Goal: Information Seeking & Learning: Learn about a topic

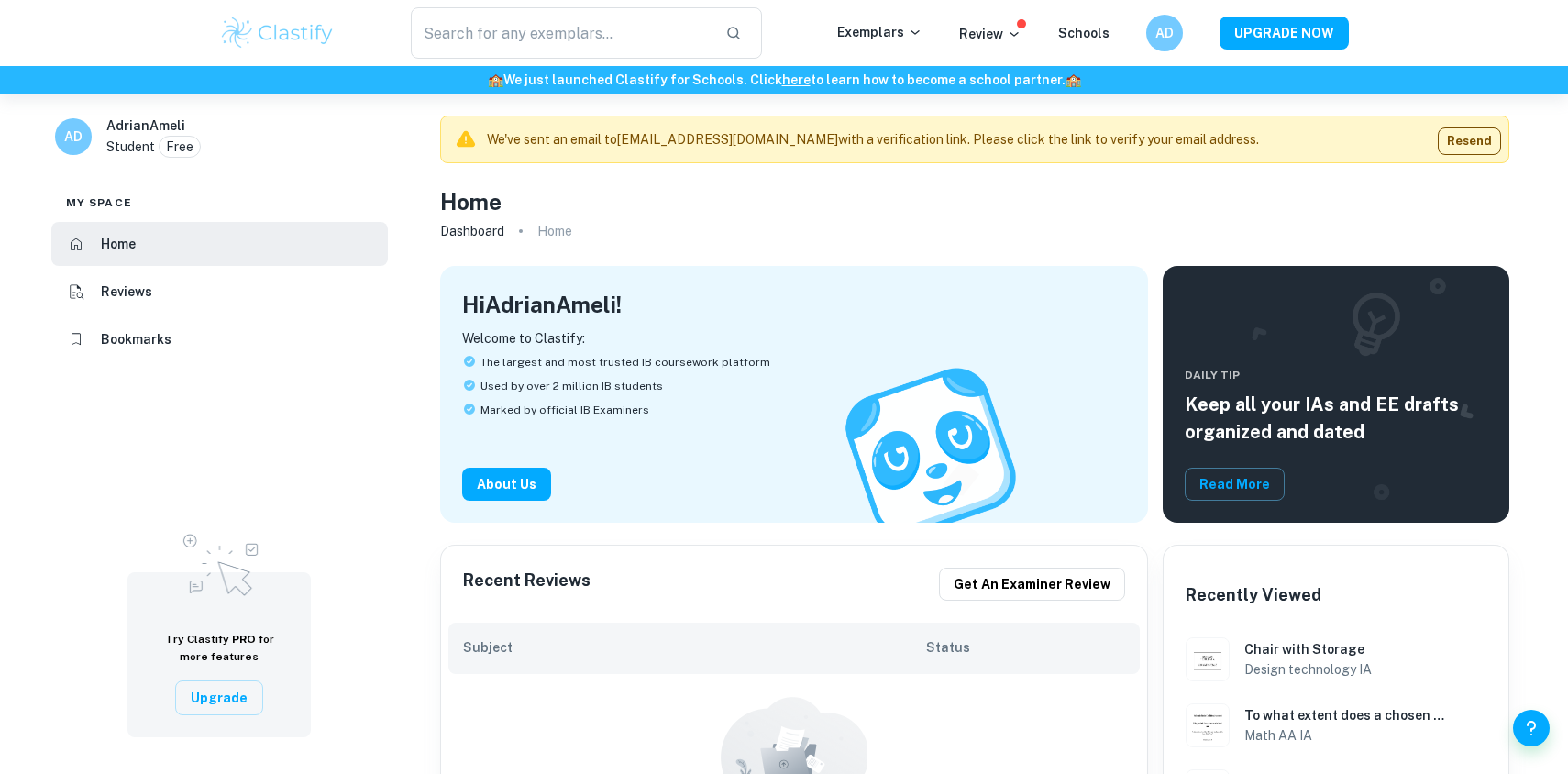
click at [932, 37] on div "Exemplars" at bounding box center [898, 32] width 122 height 22
click at [899, 37] on p "Exemplars" at bounding box center [879, 31] width 85 height 20
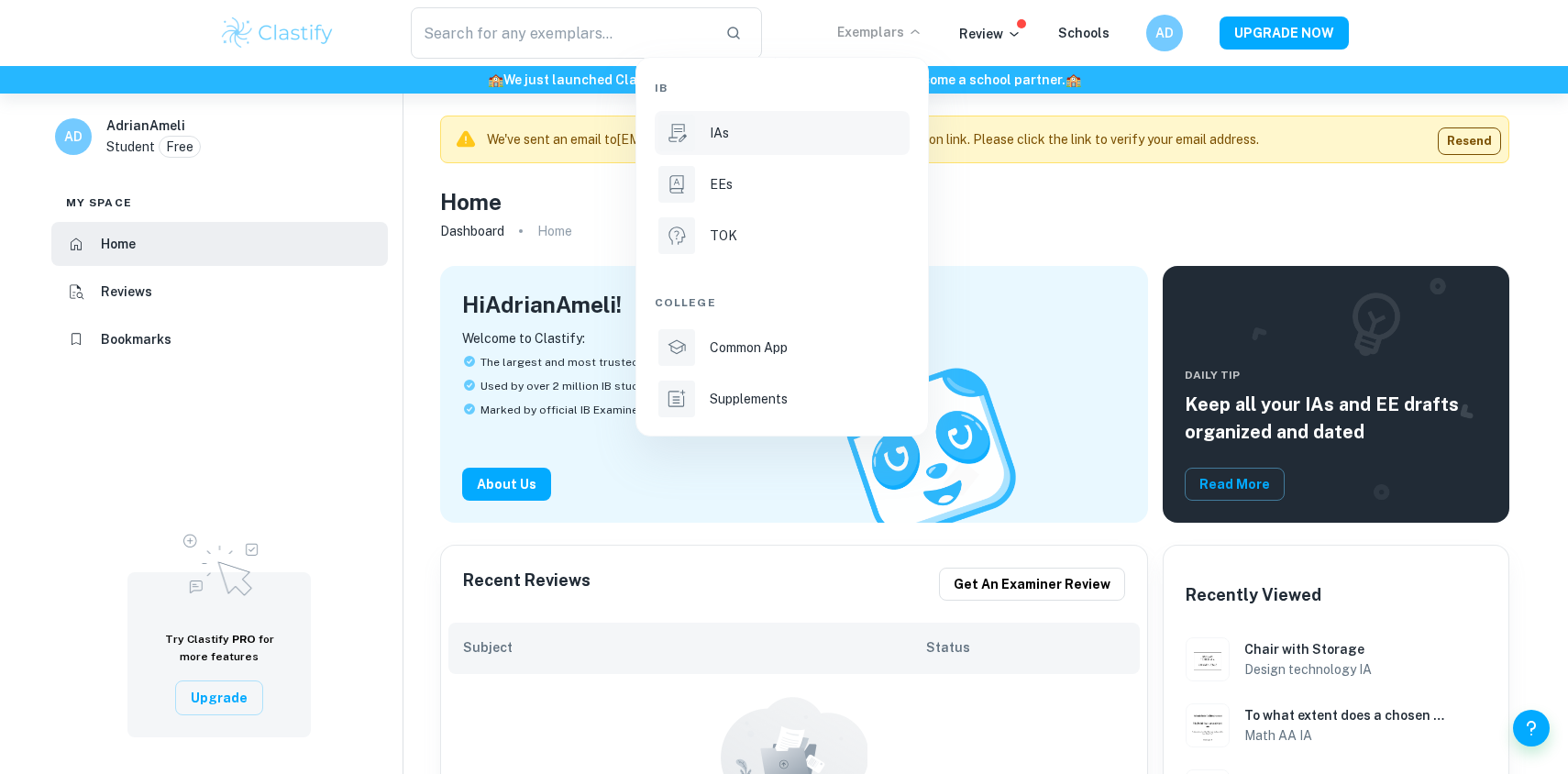
click at [736, 140] on div "IAs" at bounding box center [808, 133] width 197 height 20
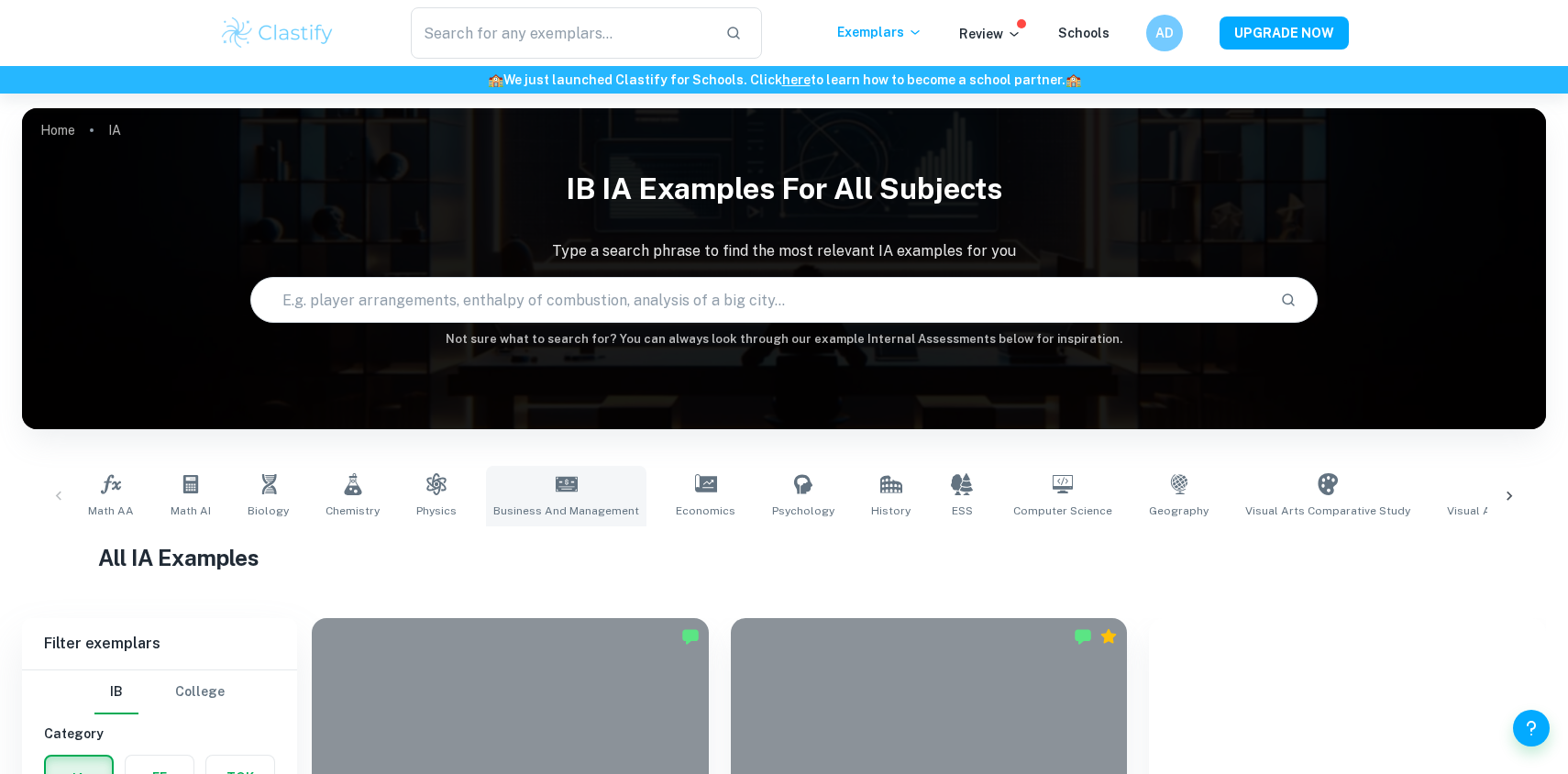
click at [563, 489] on icon at bounding box center [566, 484] width 22 height 14
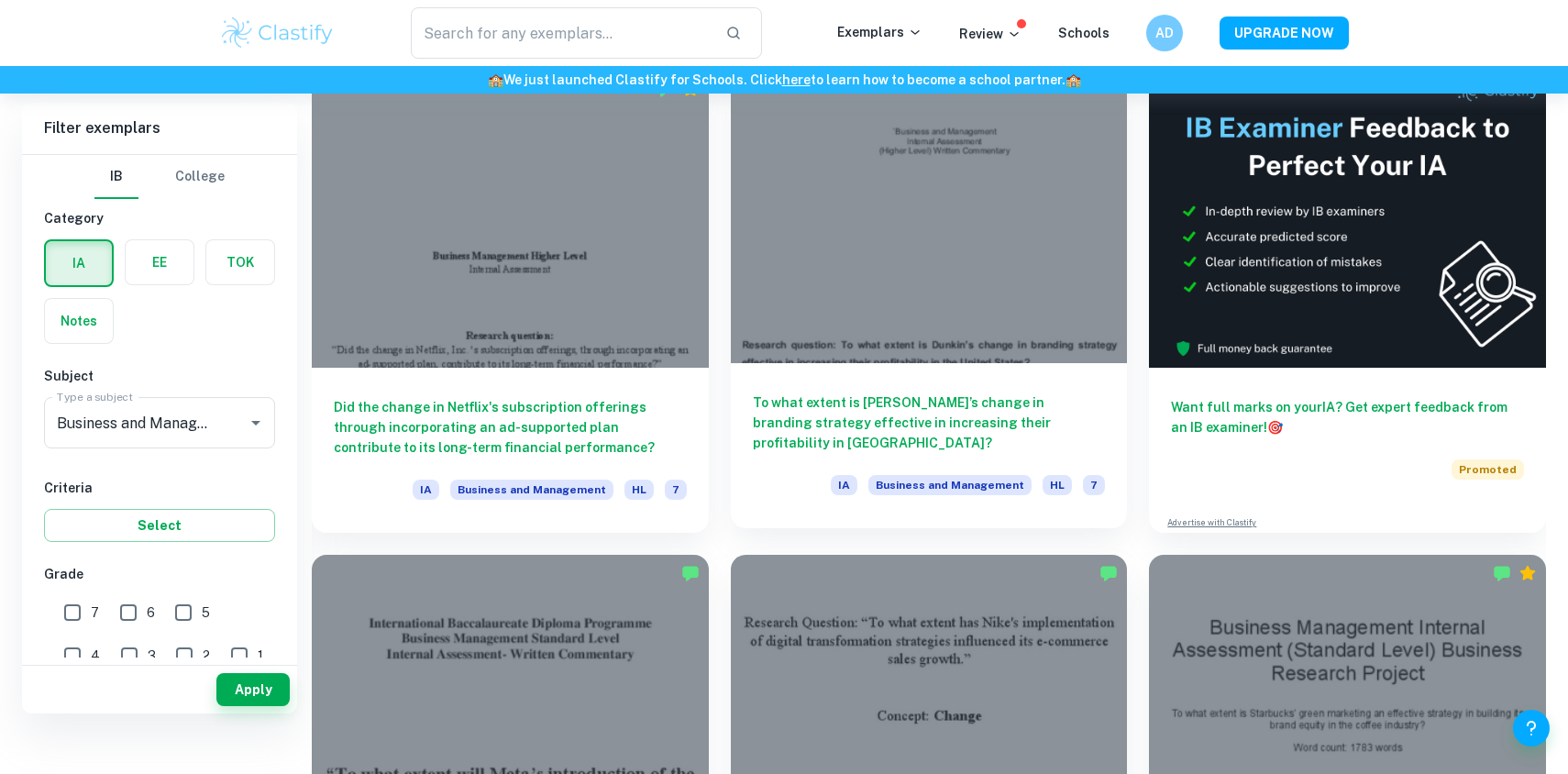
scroll to position [434, 0]
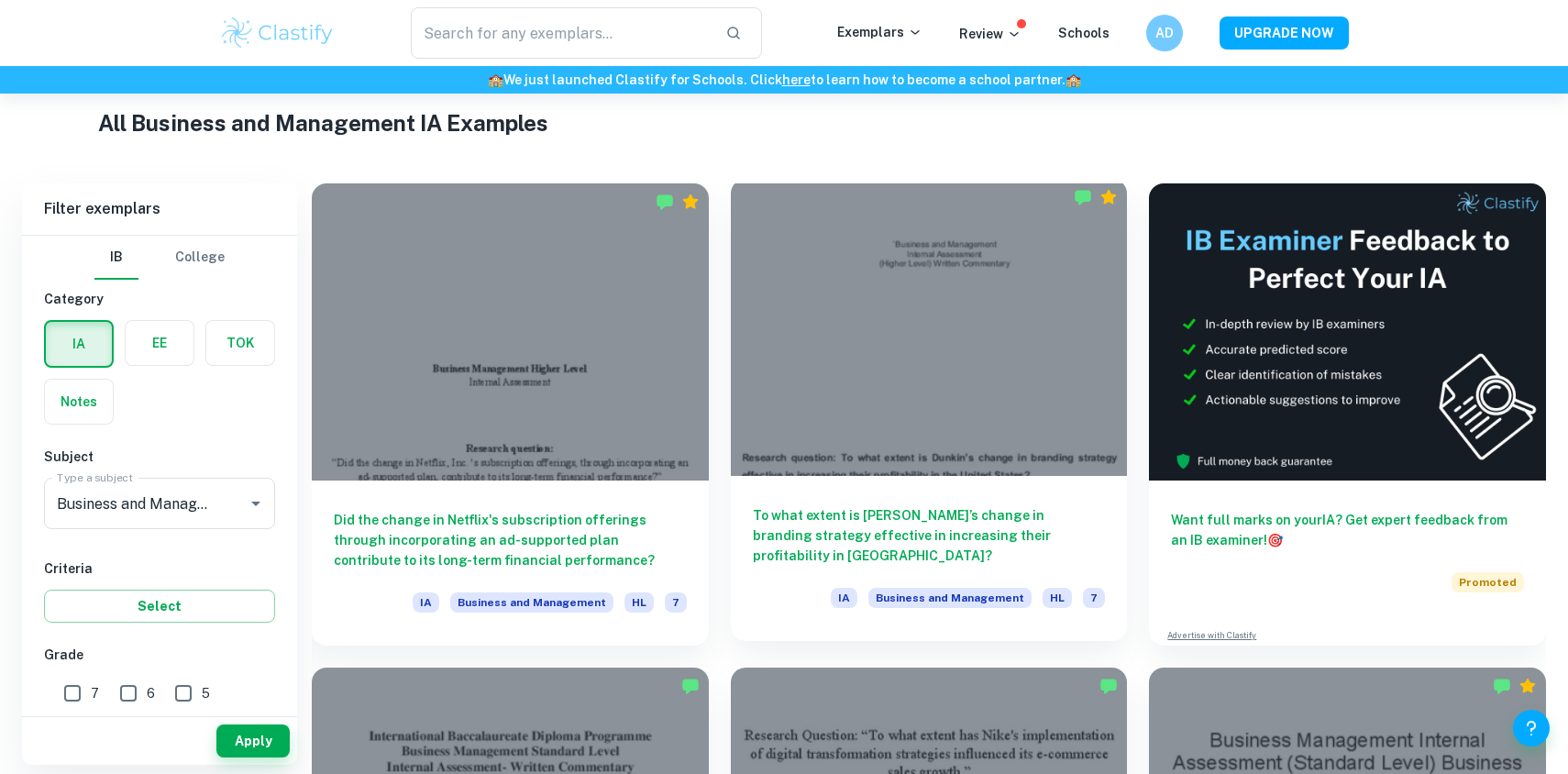
click at [999, 518] on h6 "To what extent is [PERSON_NAME]’s change in branding strategy effective in incr…" at bounding box center [930, 534] width 353 height 60
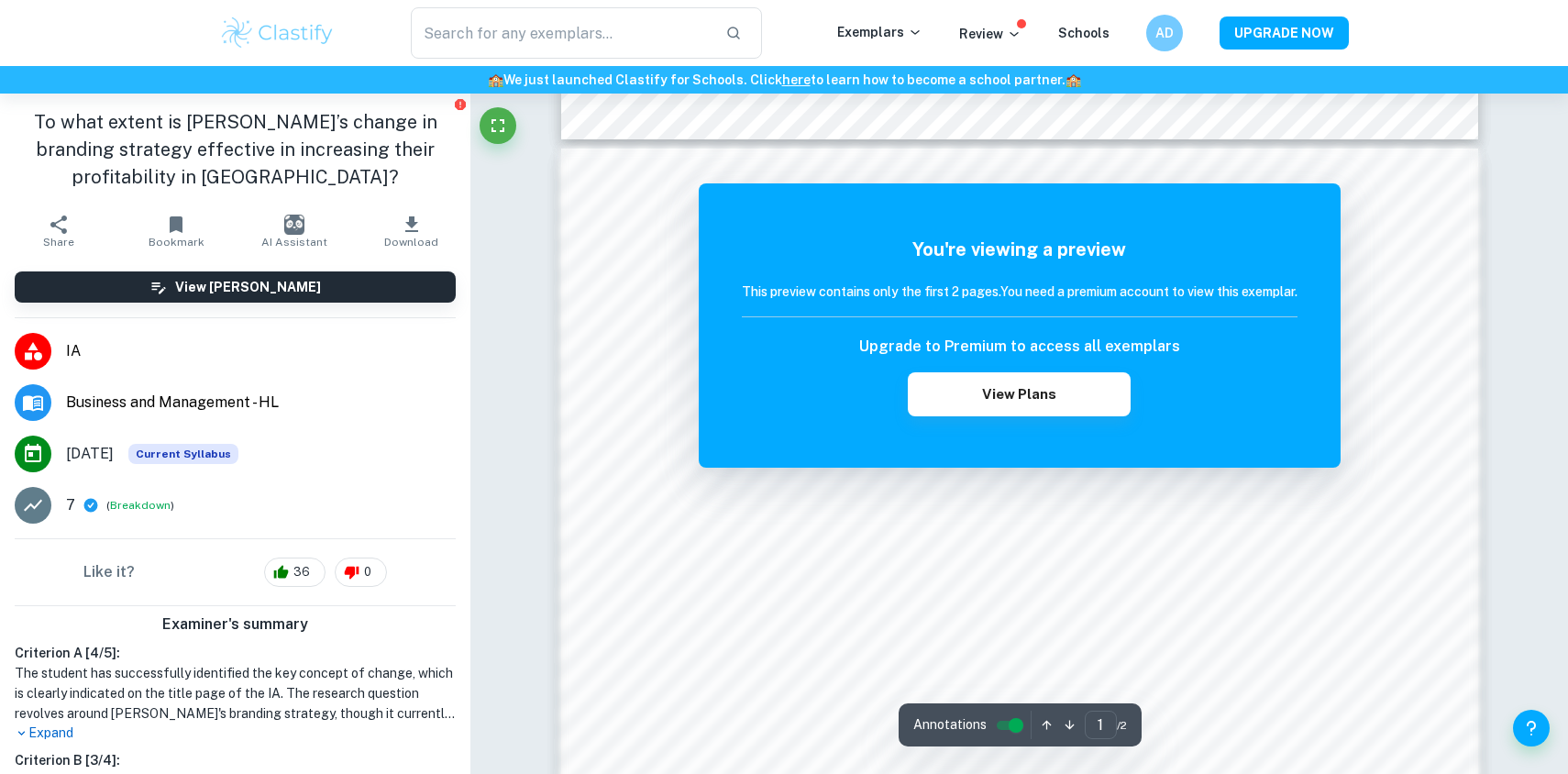
scroll to position [1245, 0]
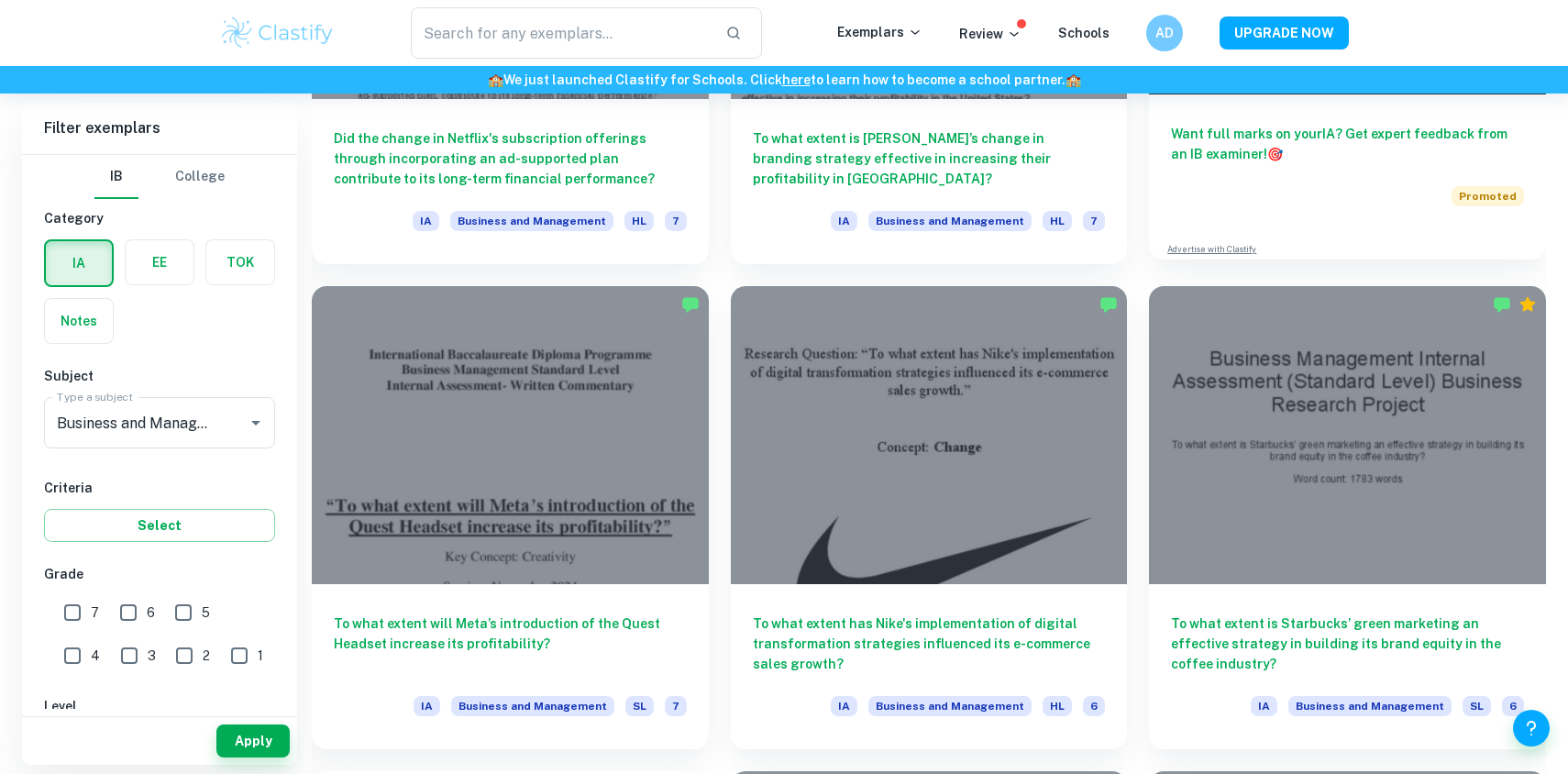
scroll to position [850, 0]
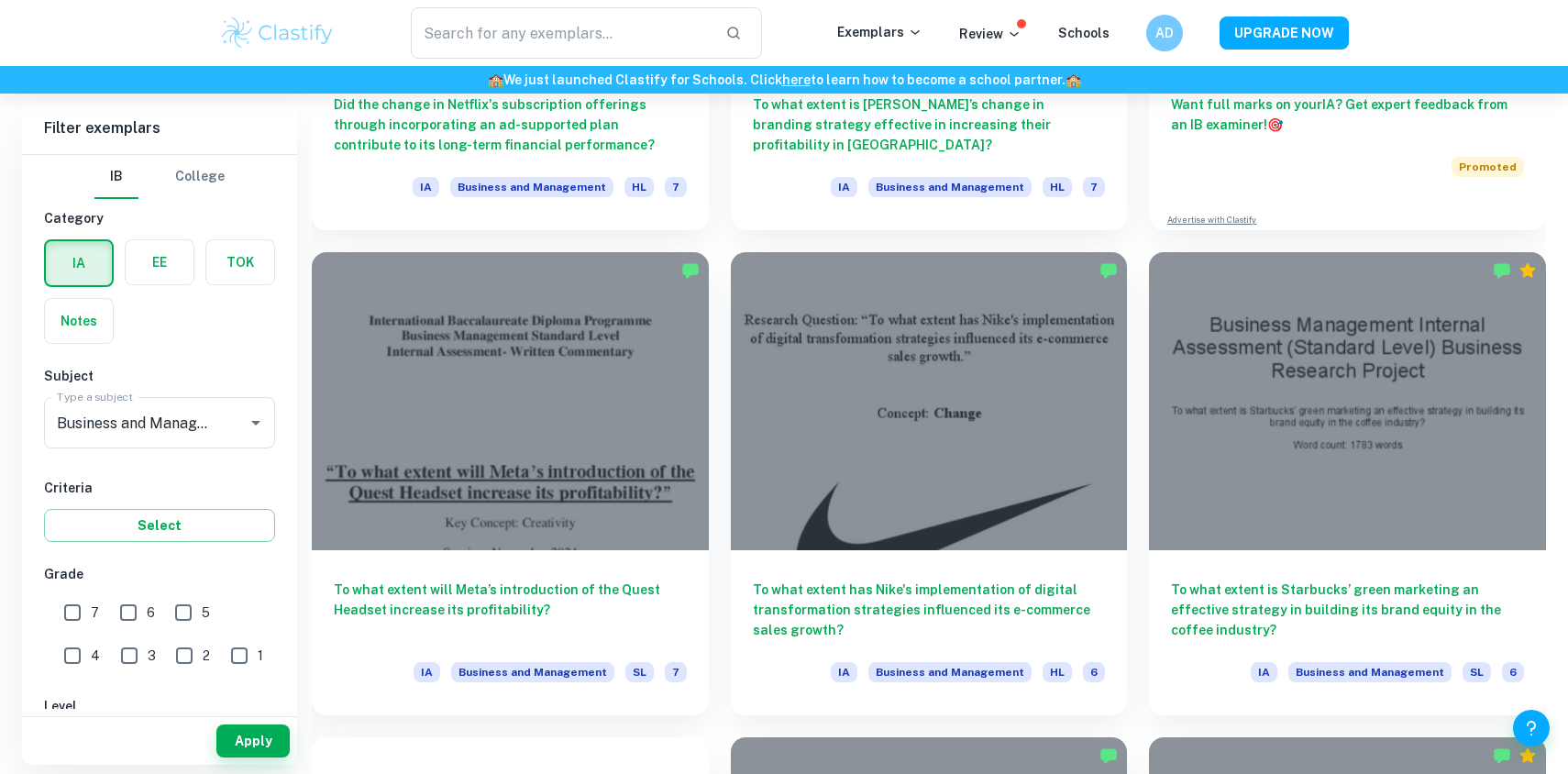
click at [76, 611] on input "7" at bounding box center [73, 613] width 36 height 36
checkbox input "true"
click at [258, 739] on button "Apply" at bounding box center [253, 741] width 73 height 33
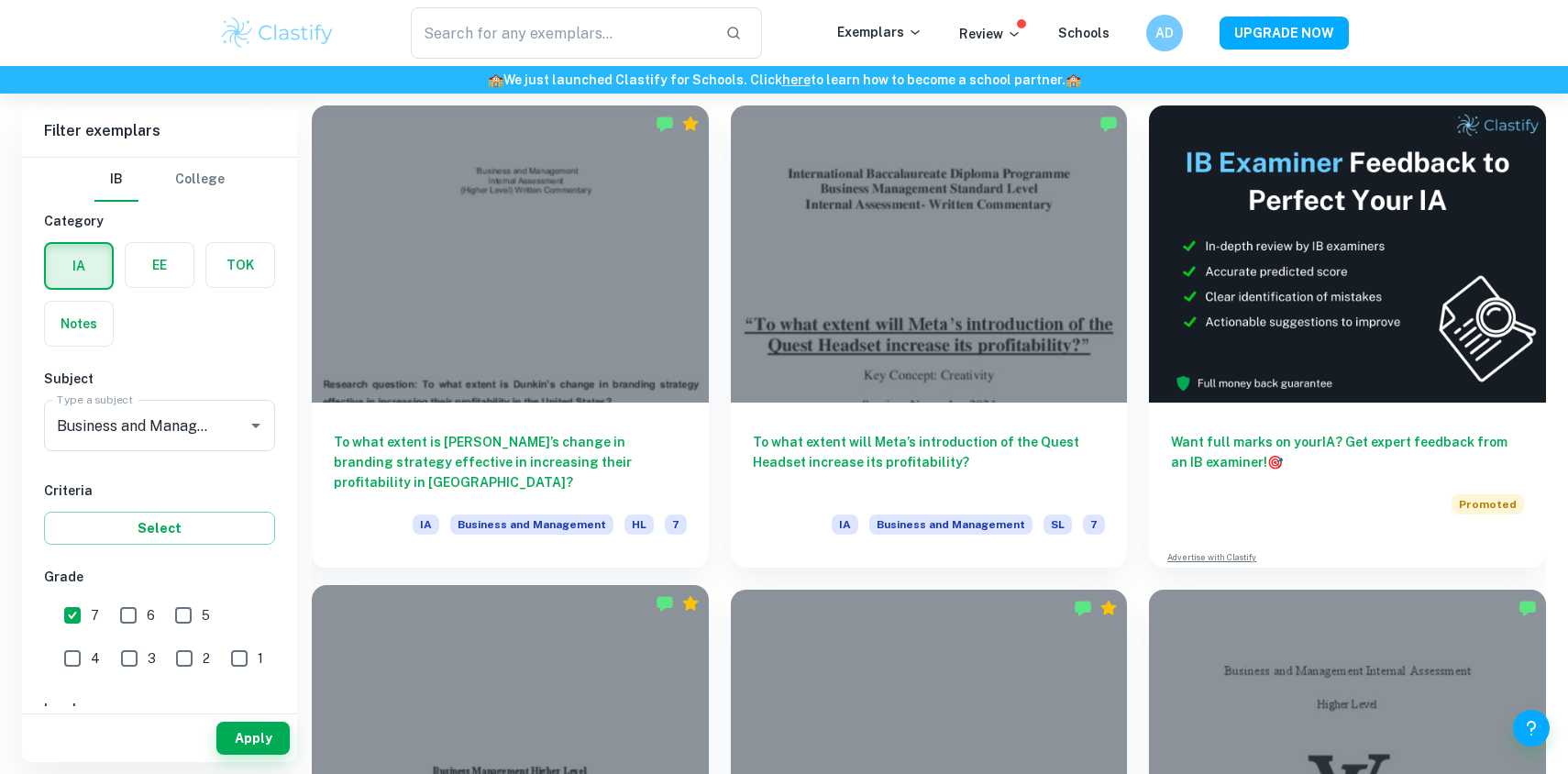
scroll to position [515, 0]
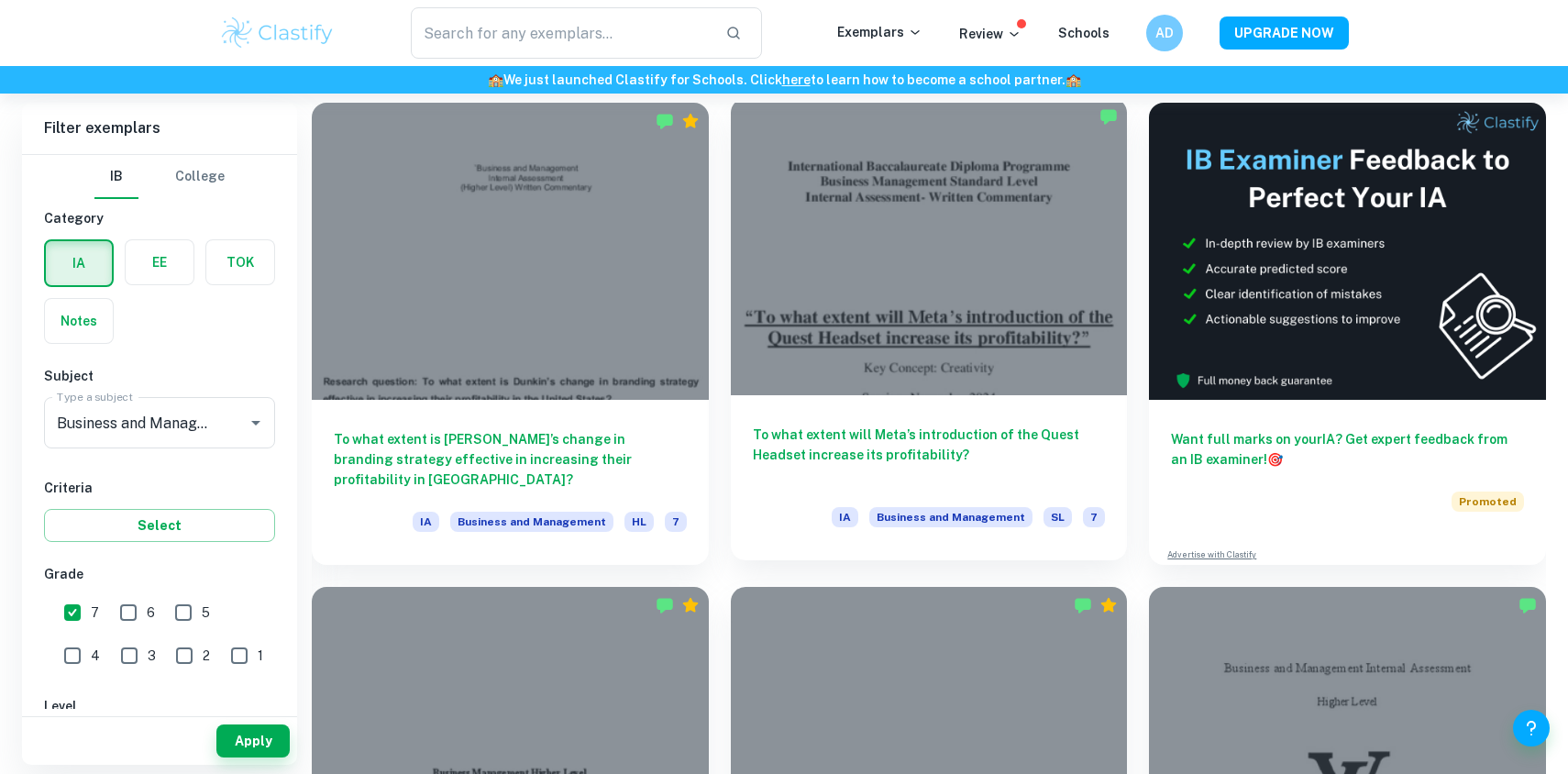
click at [896, 443] on h6 "To what extent will Meta’s introduction of the Quest Headset increase its profi…" at bounding box center [930, 454] width 353 height 60
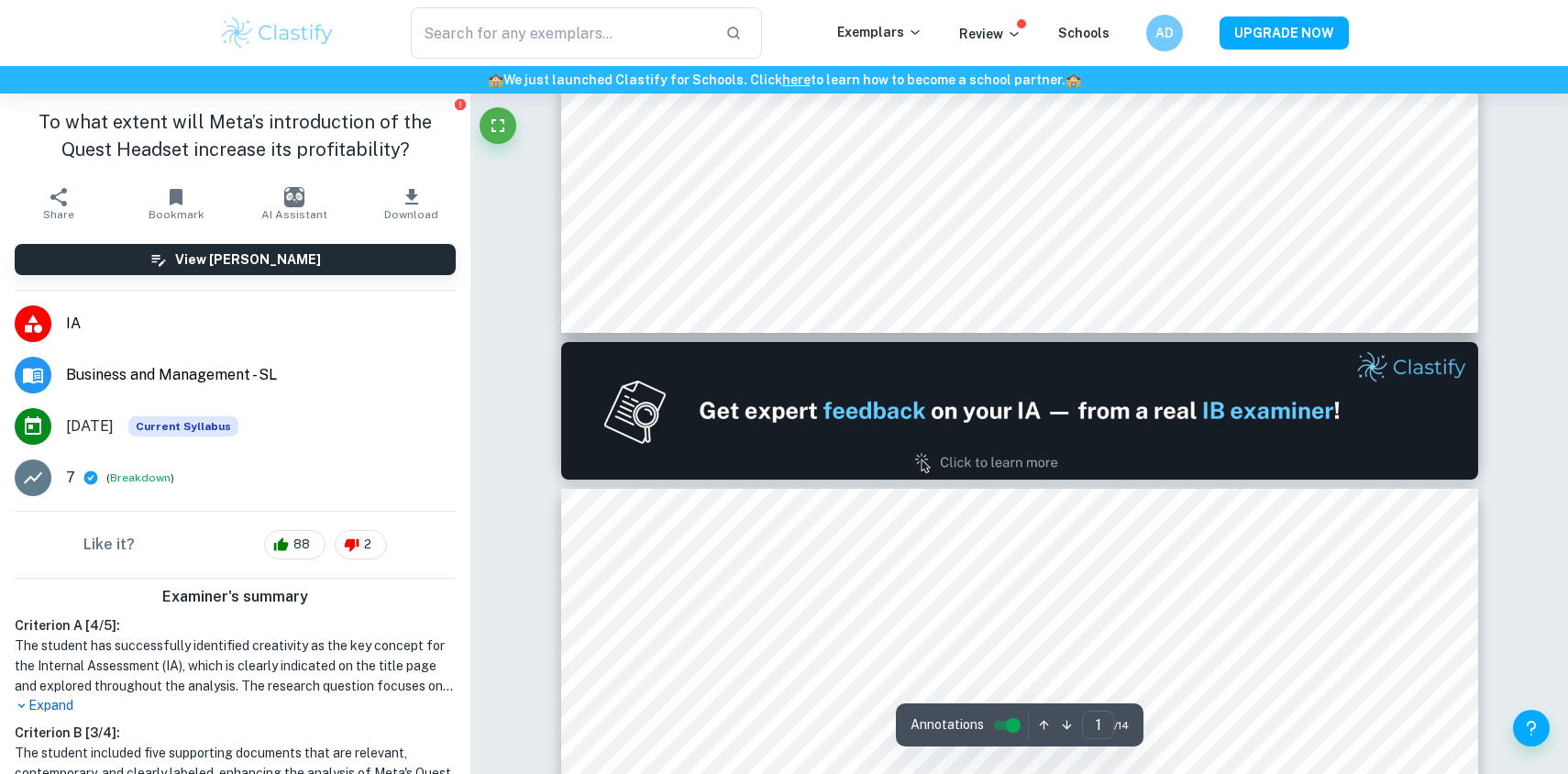
type input "2"
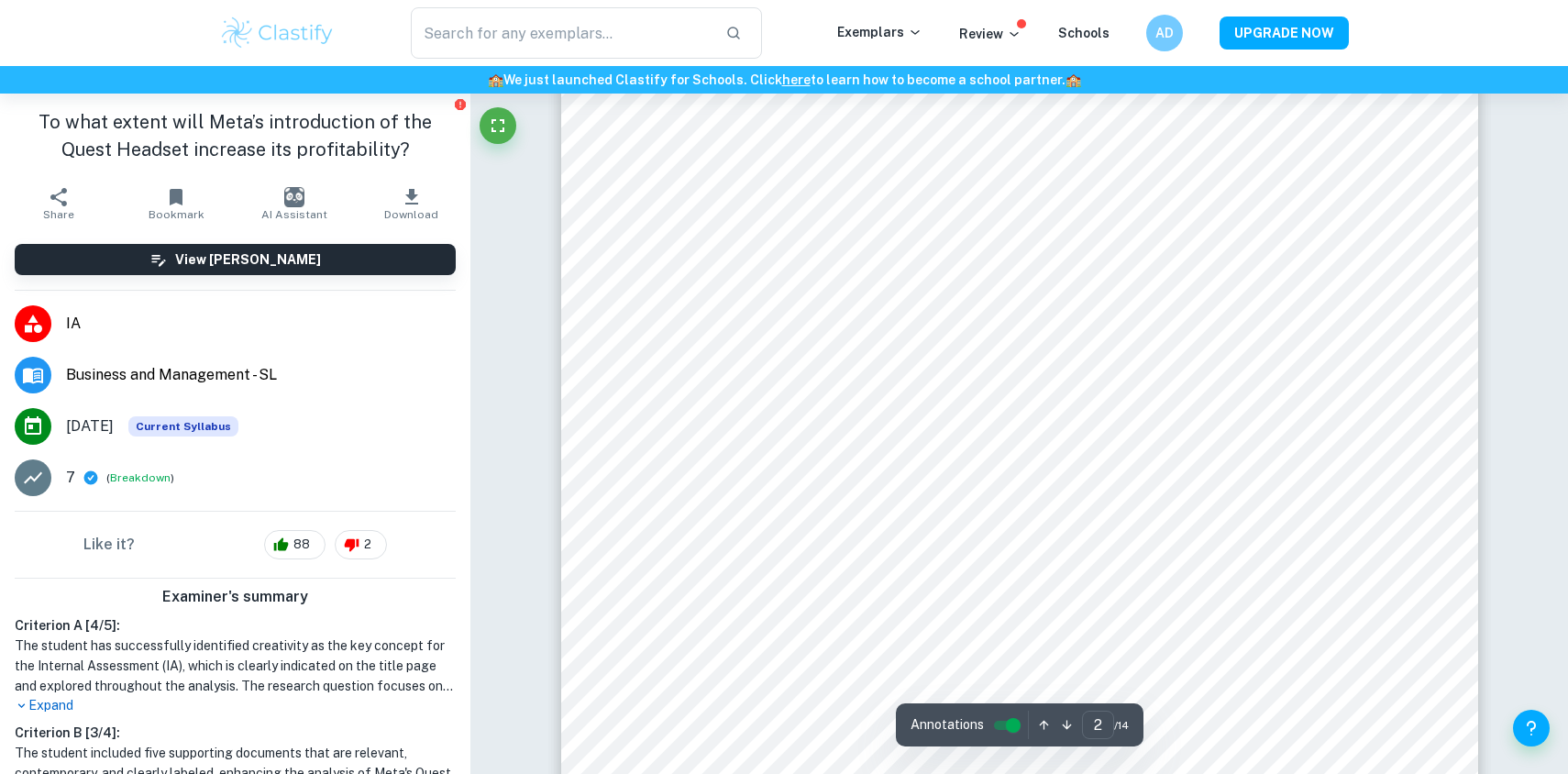
scroll to position [1625, 0]
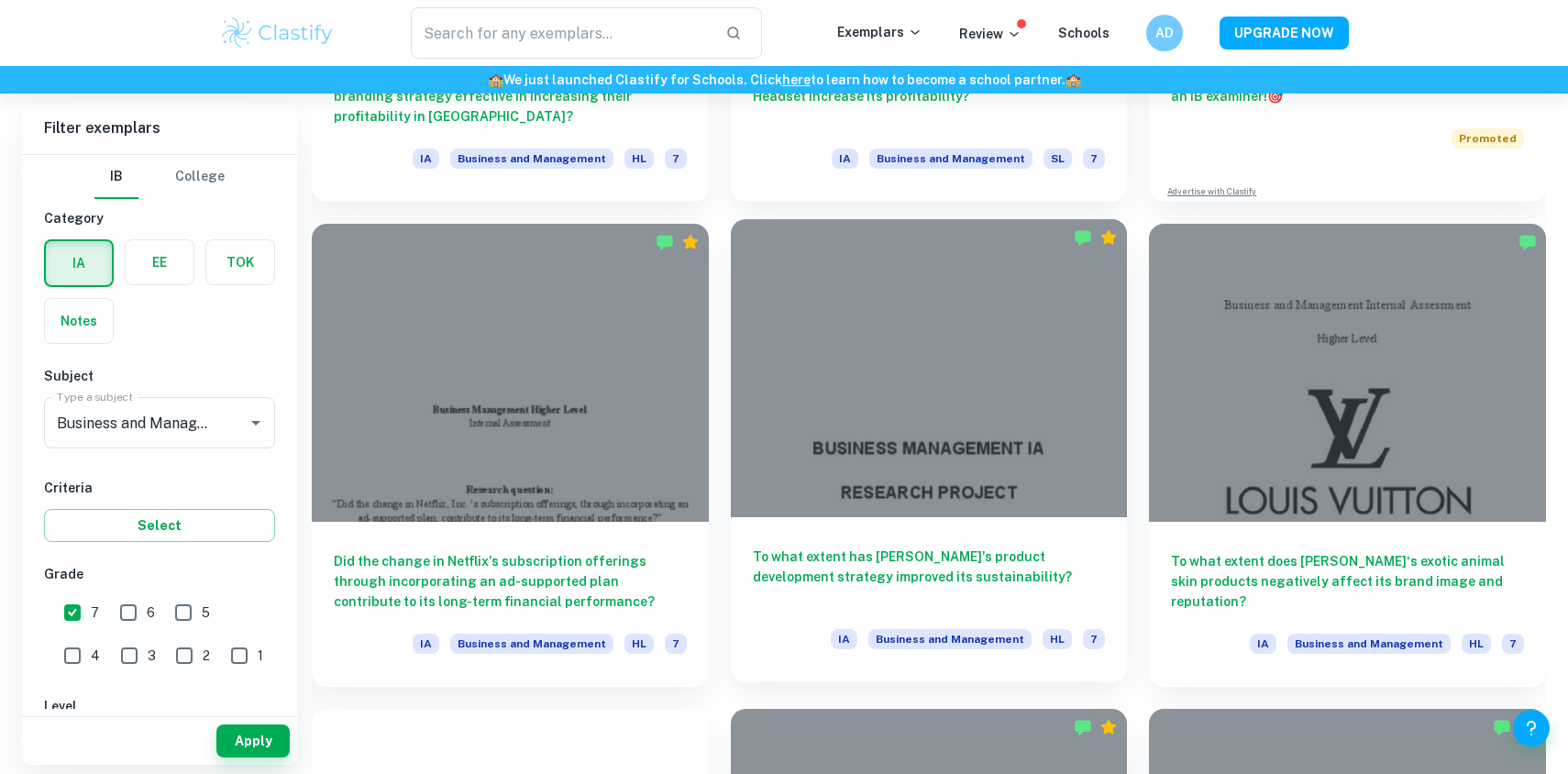
scroll to position [883, 0]
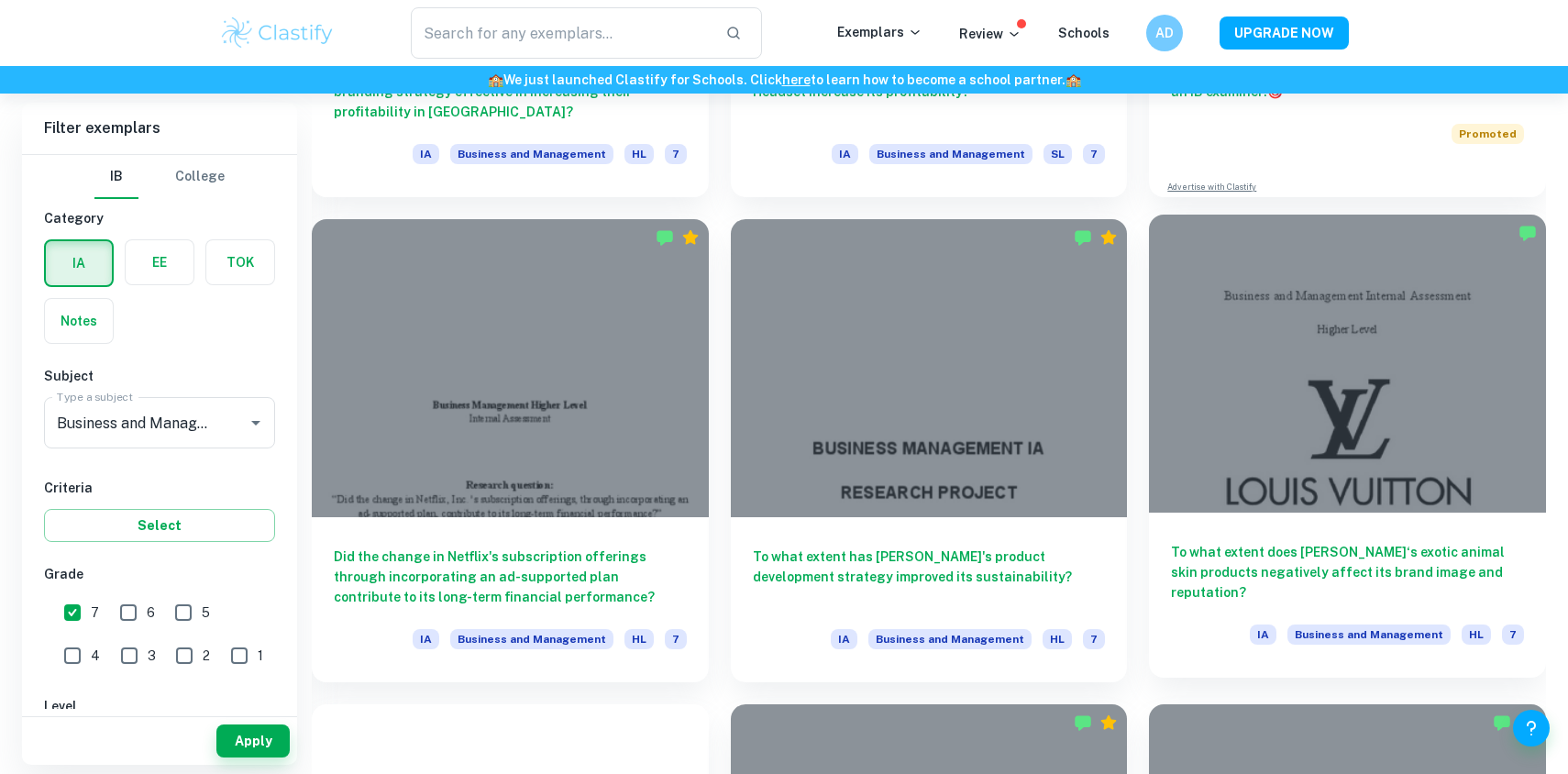
click at [1256, 532] on div "To what extent does [PERSON_NAME]‘s exotic animal skin products negatively affe…" at bounding box center [1348, 595] width 397 height 165
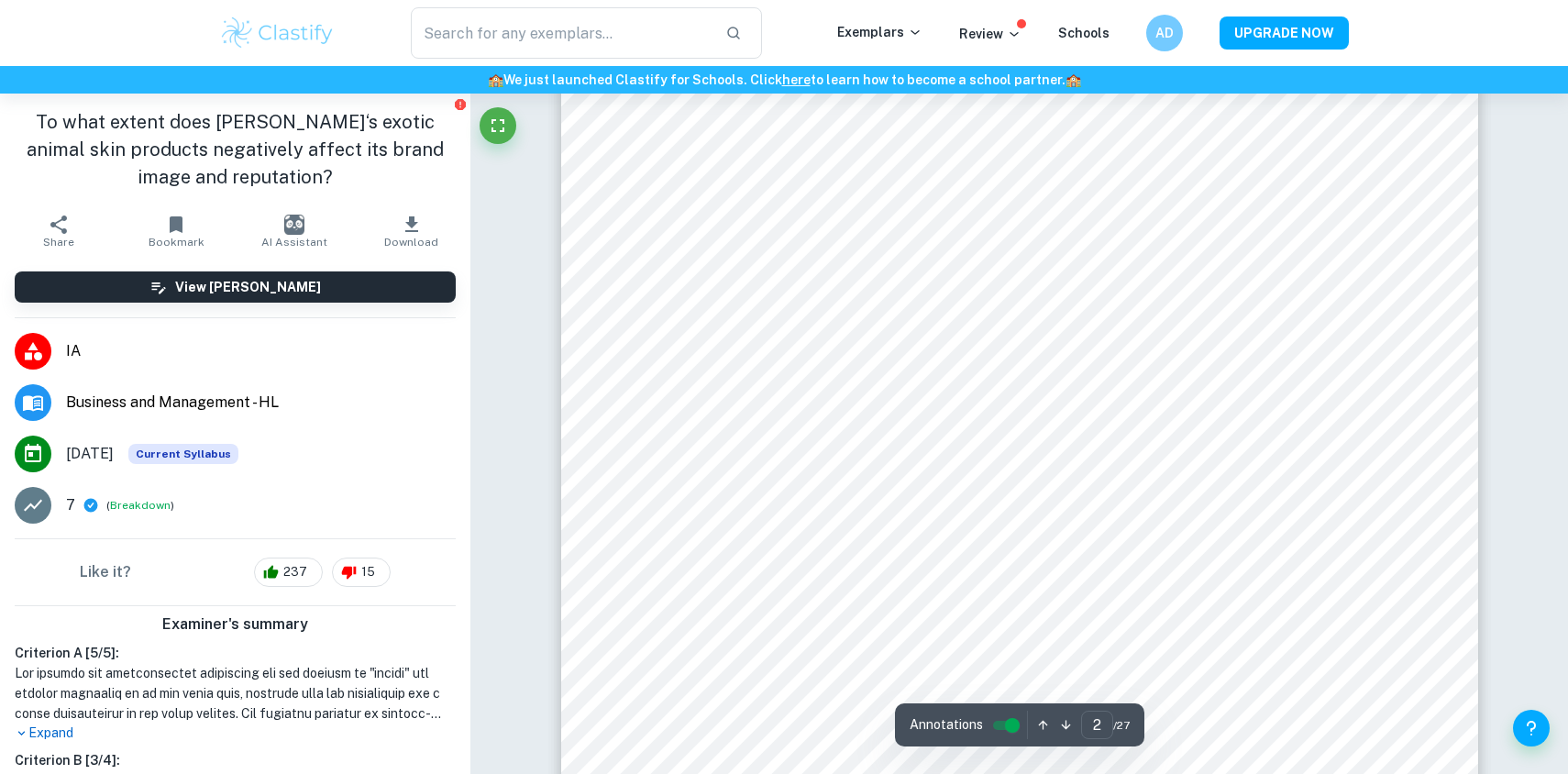
scroll to position [1657, 0]
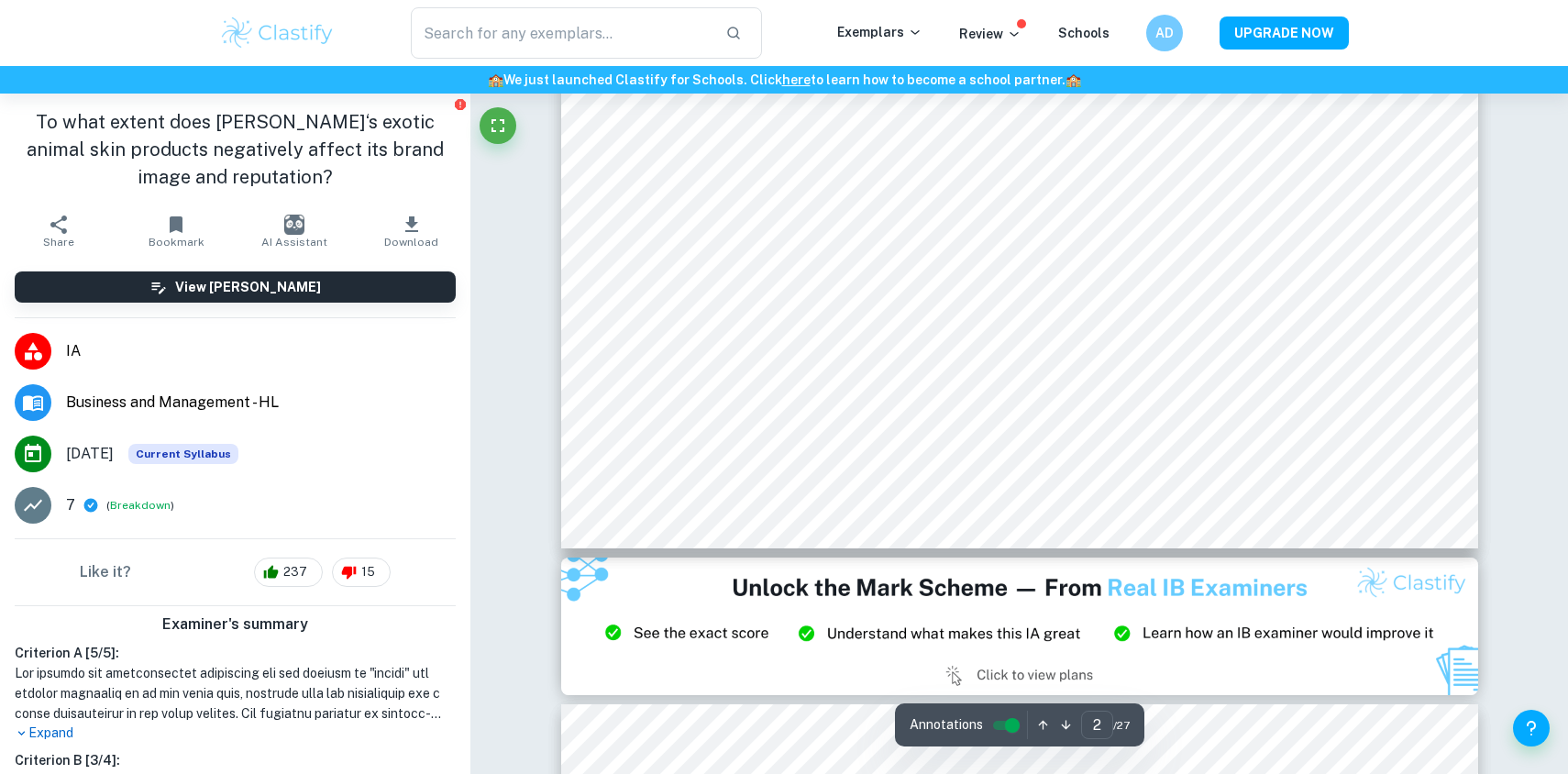
type input "3"
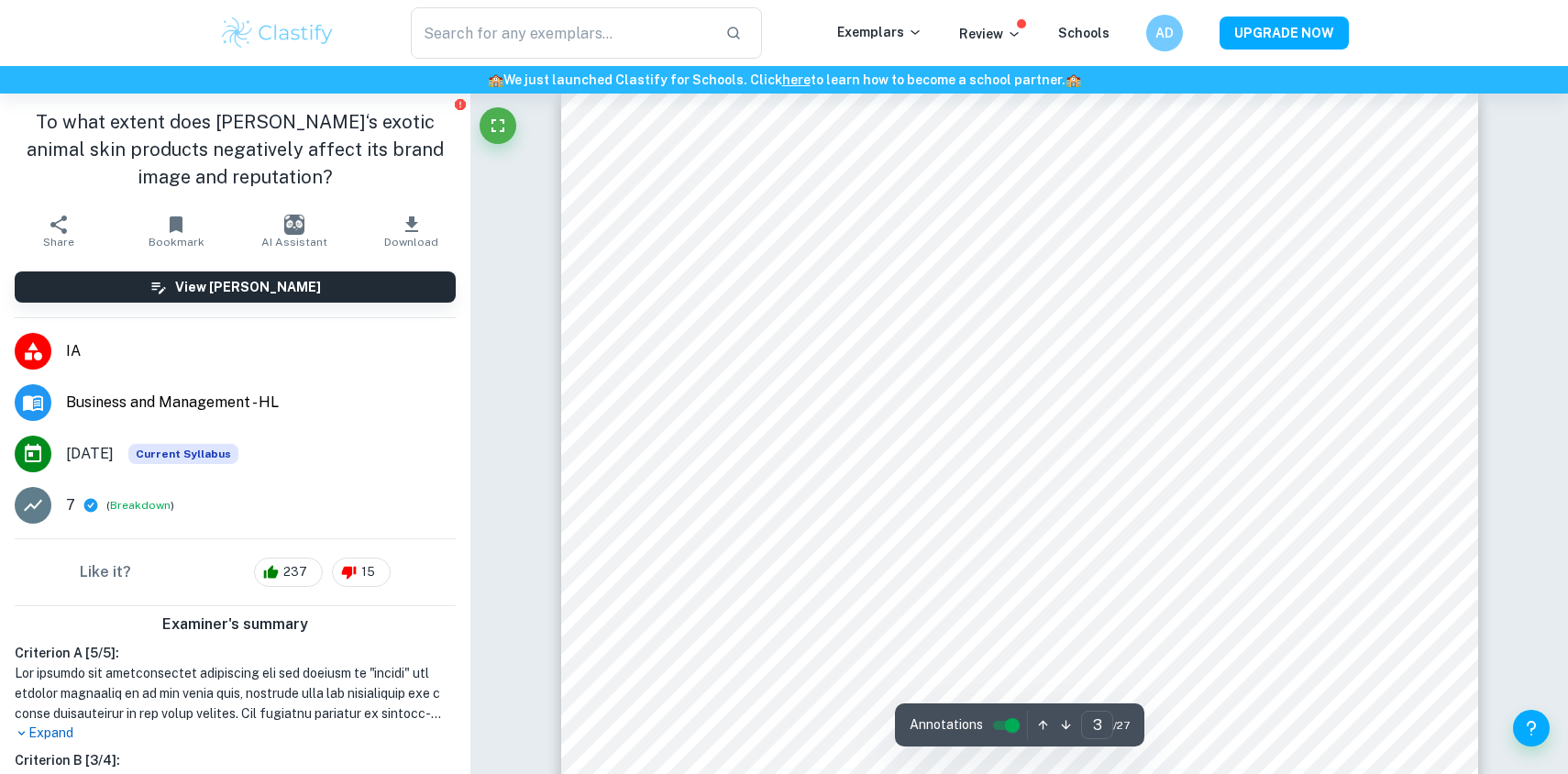
scroll to position [2716, 0]
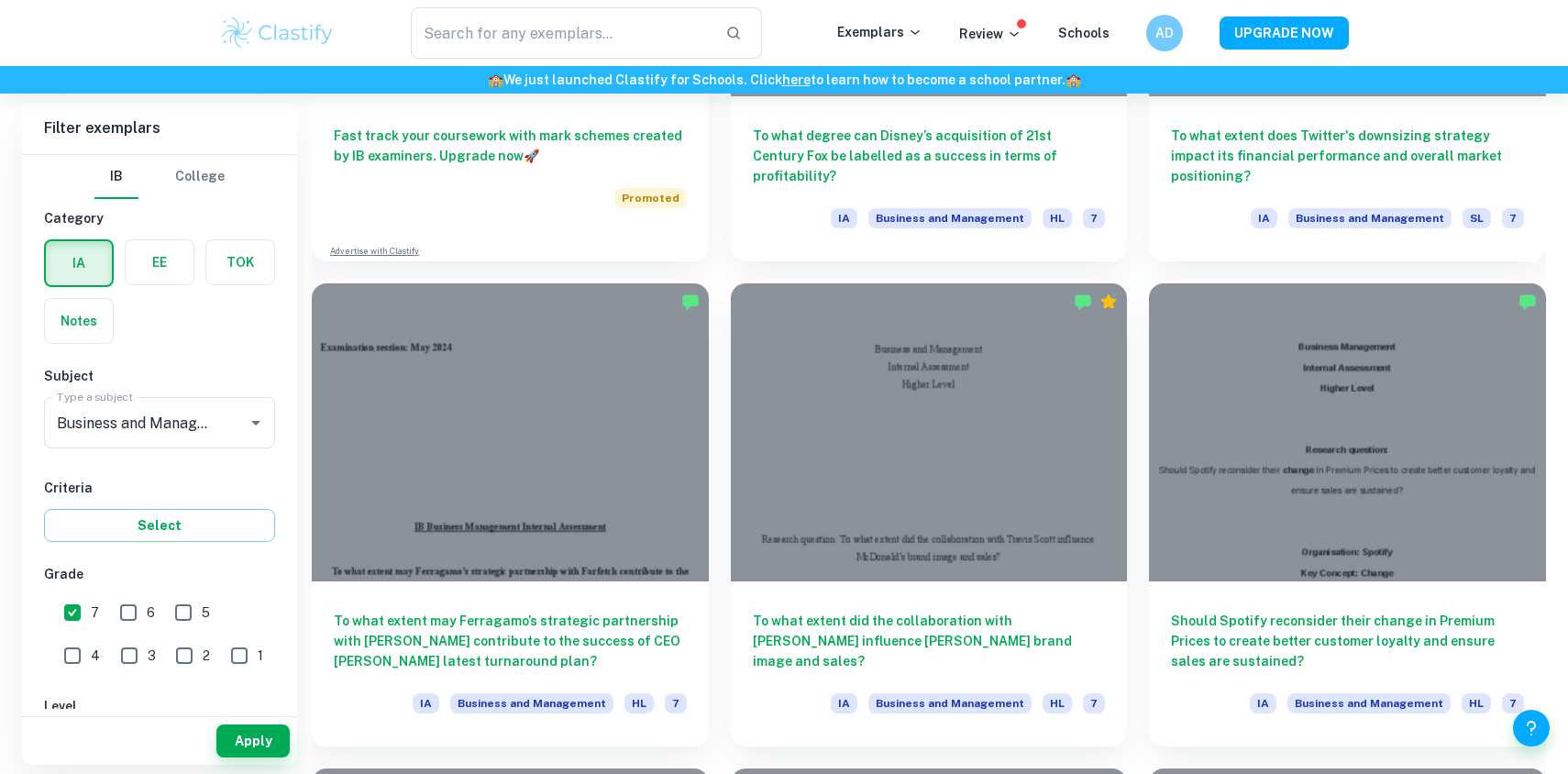
scroll to position [1805, 0]
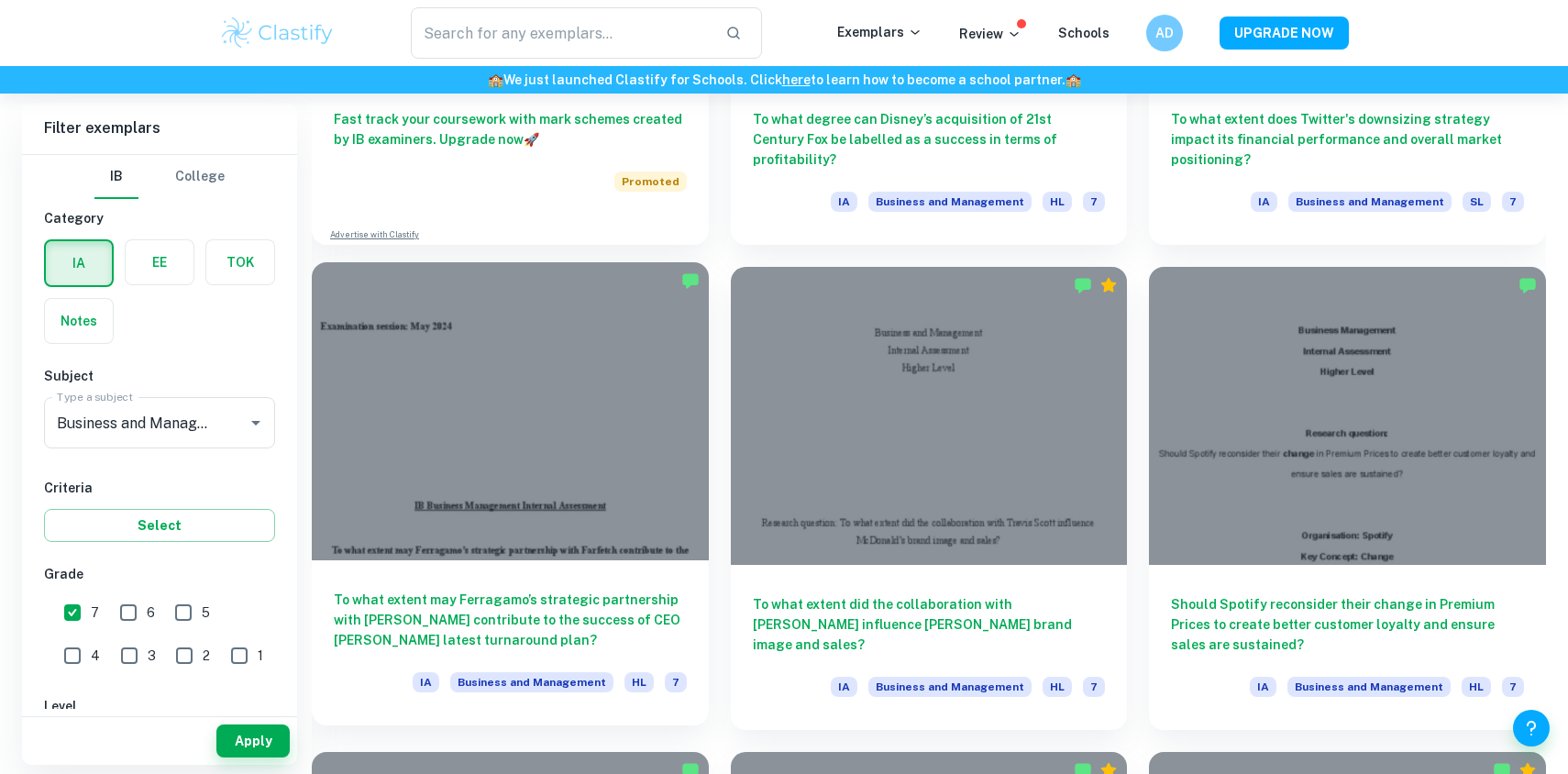
click at [515, 596] on h6 "To what extent may Ferragamo’s strategic partnership with [PERSON_NAME] contrib…" at bounding box center [511, 619] width 353 height 60
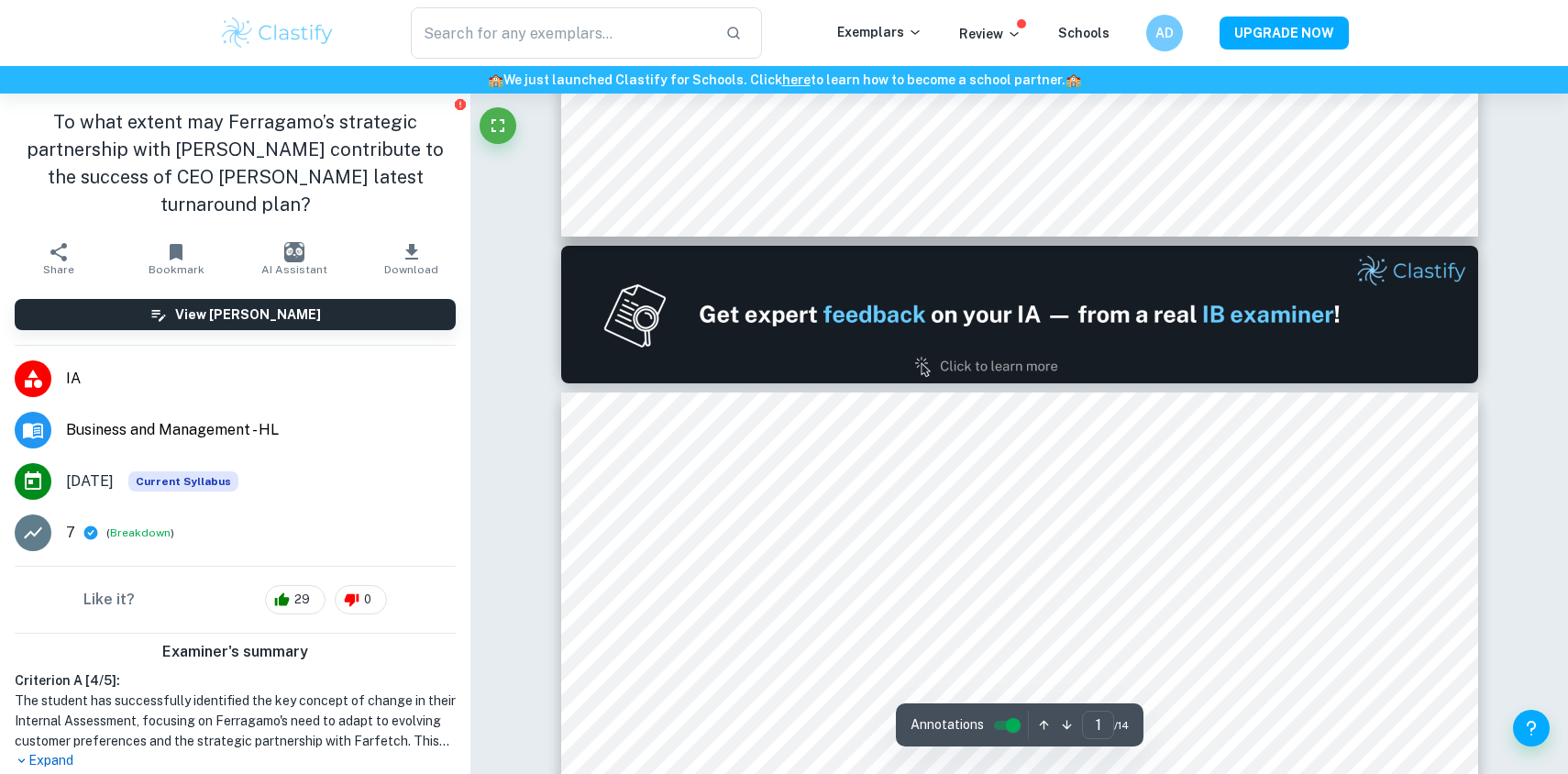
type input "2"
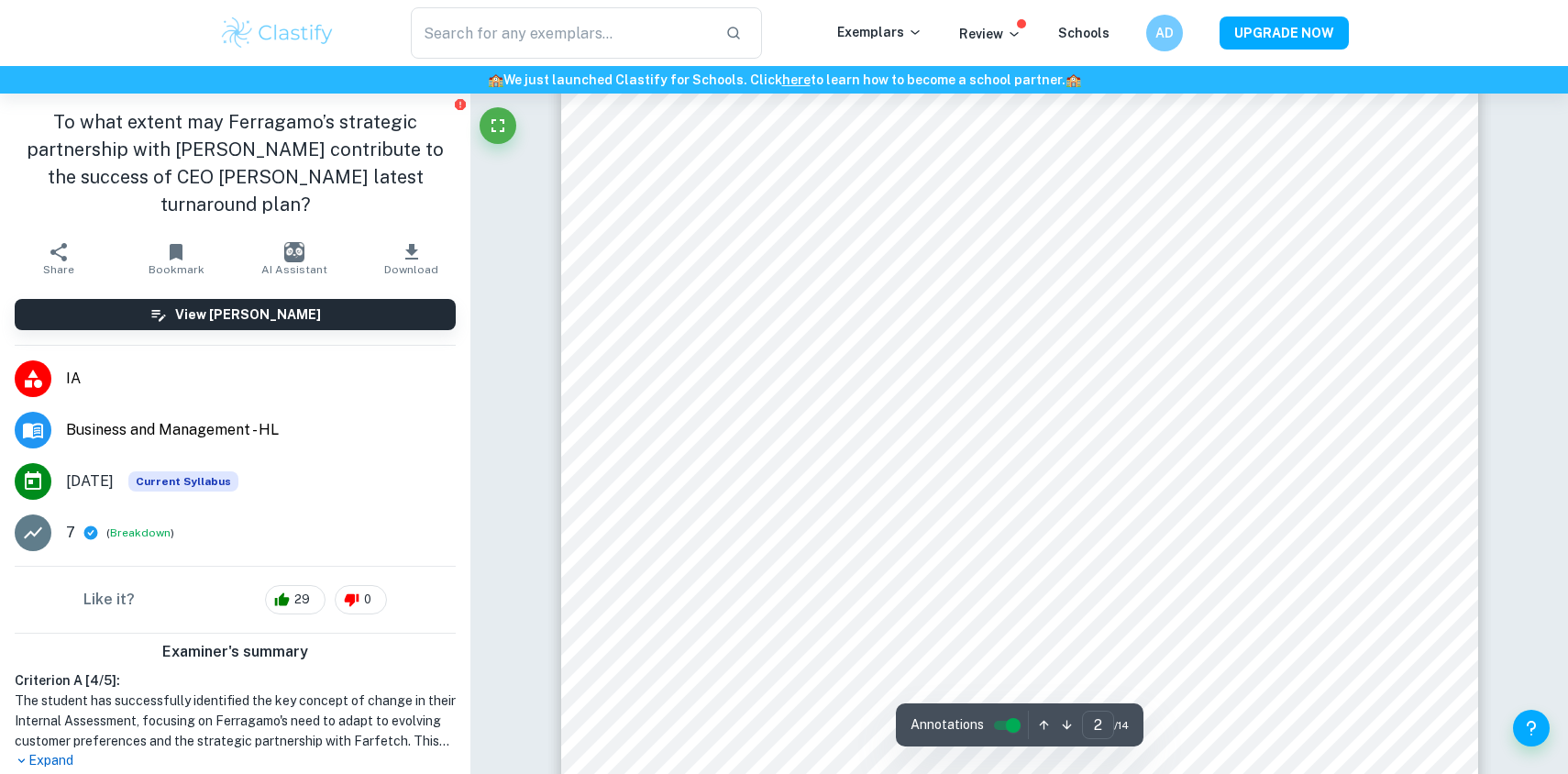
scroll to position [1539, 0]
